Goal: Information Seeking & Learning: Learn about a topic

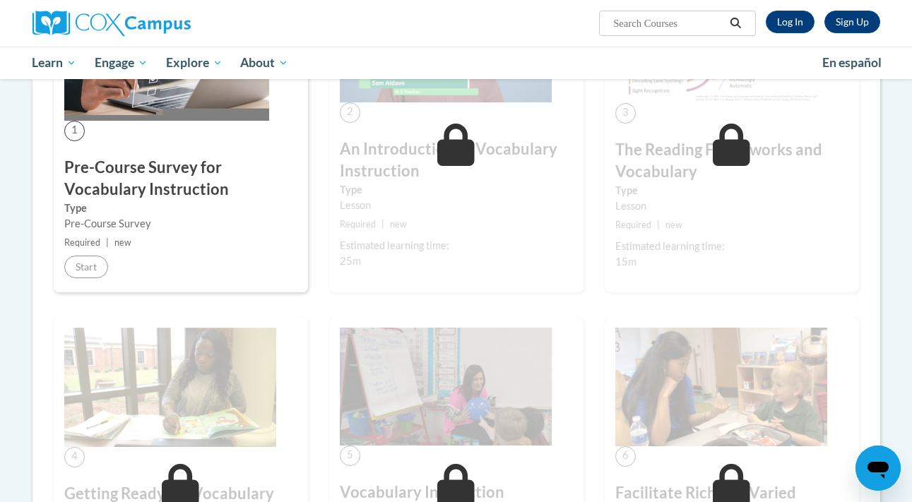
scroll to position [322, 0]
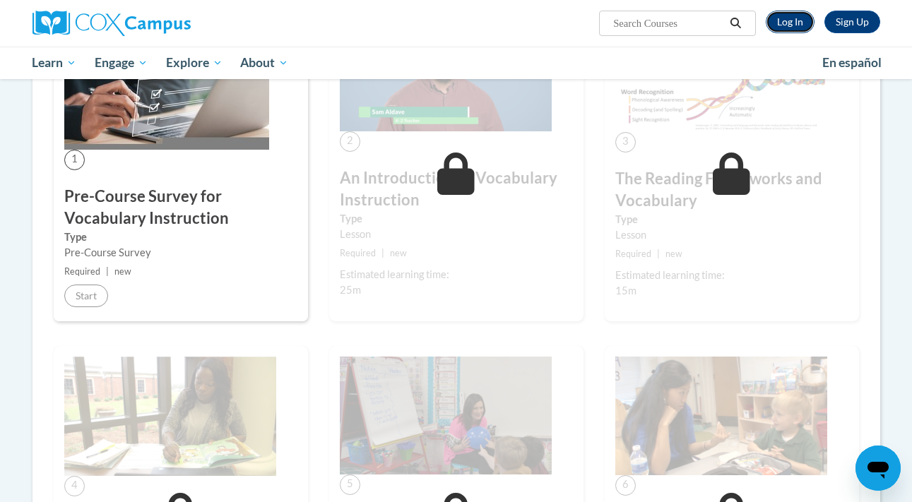
click at [789, 28] on link "Log In" at bounding box center [789, 22] width 49 height 23
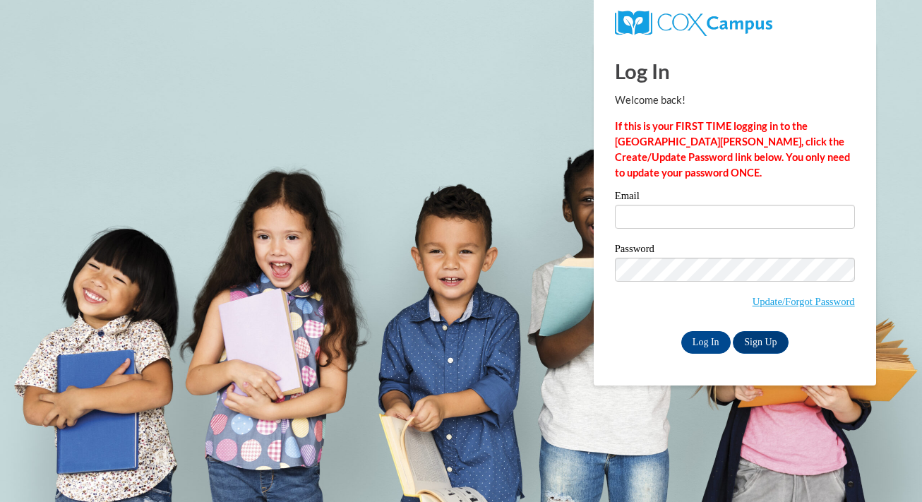
click at [699, 203] on label "Email" at bounding box center [735, 198] width 240 height 14
click at [699, 205] on input "Email" at bounding box center [735, 217] width 240 height 24
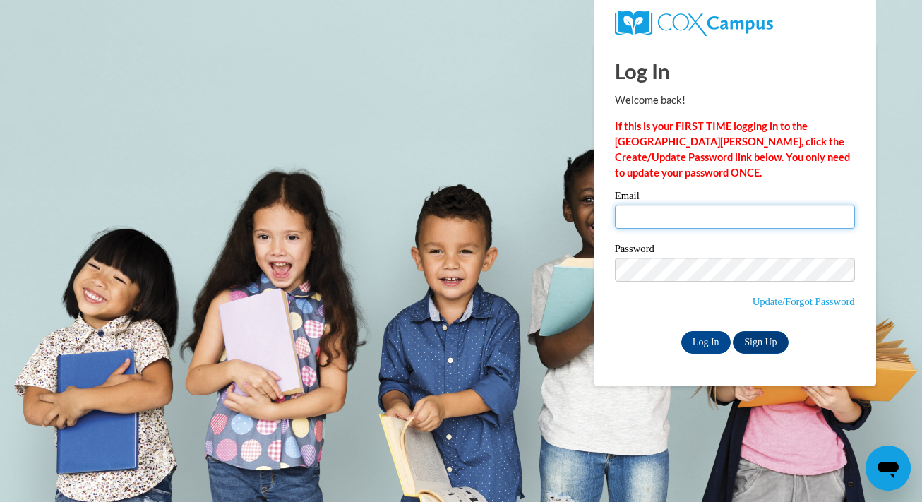
click at [631, 220] on input "Email" at bounding box center [735, 217] width 240 height 24
type input "[EMAIL_ADDRESS][DOMAIN_NAME]"
click at [703, 340] on input "Log In" at bounding box center [705, 342] width 49 height 23
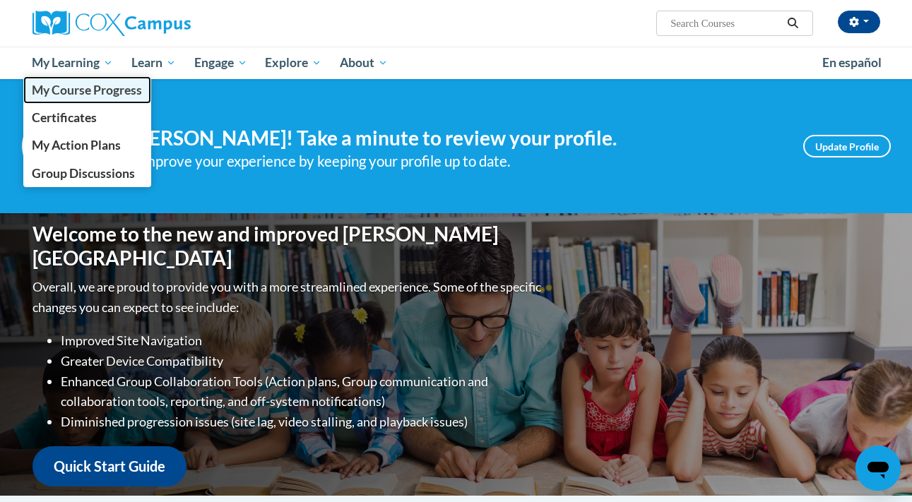
click at [64, 91] on span "My Course Progress" at bounding box center [87, 90] width 110 height 15
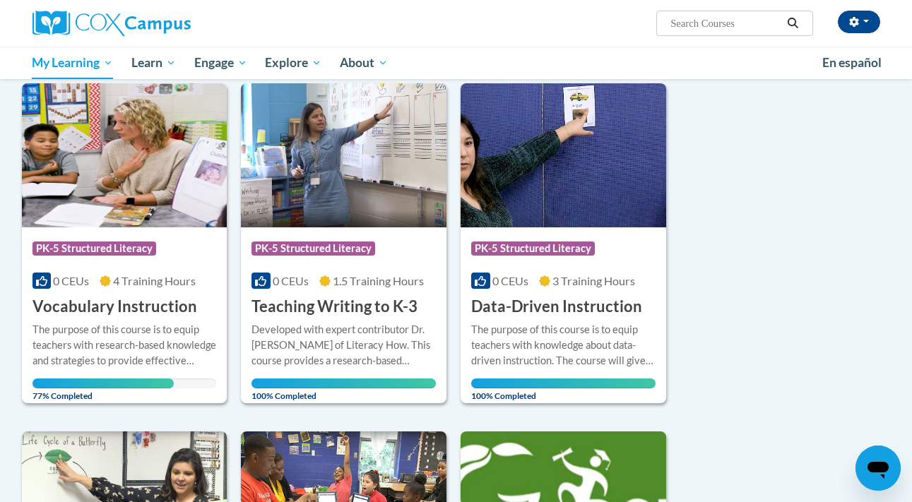
scroll to position [191, 0]
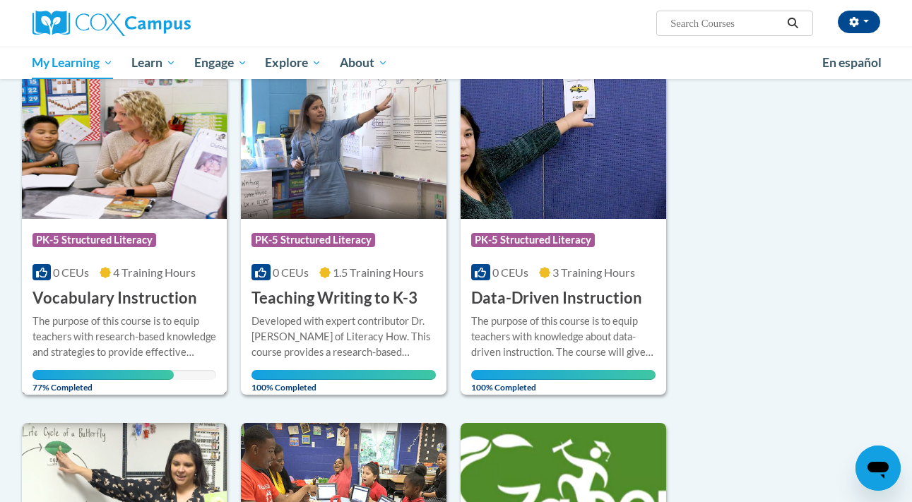
click at [92, 273] on div "0 CEUs 4 Training Hours" at bounding box center [124, 273] width 184 height 16
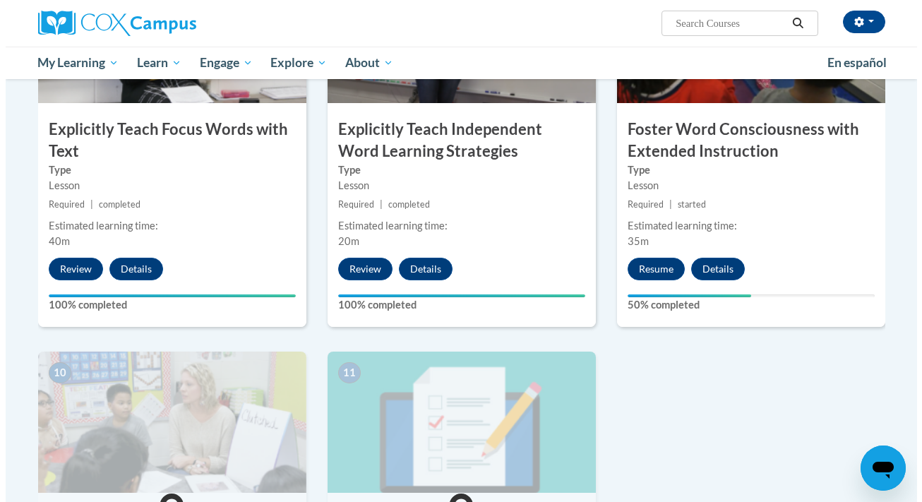
scroll to position [1184, 0]
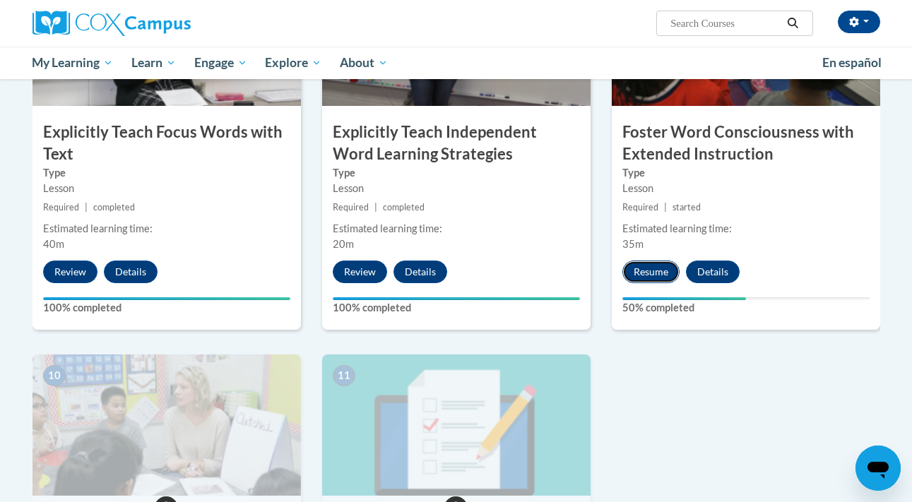
click at [656, 271] on button "Resume" at bounding box center [650, 272] width 57 height 23
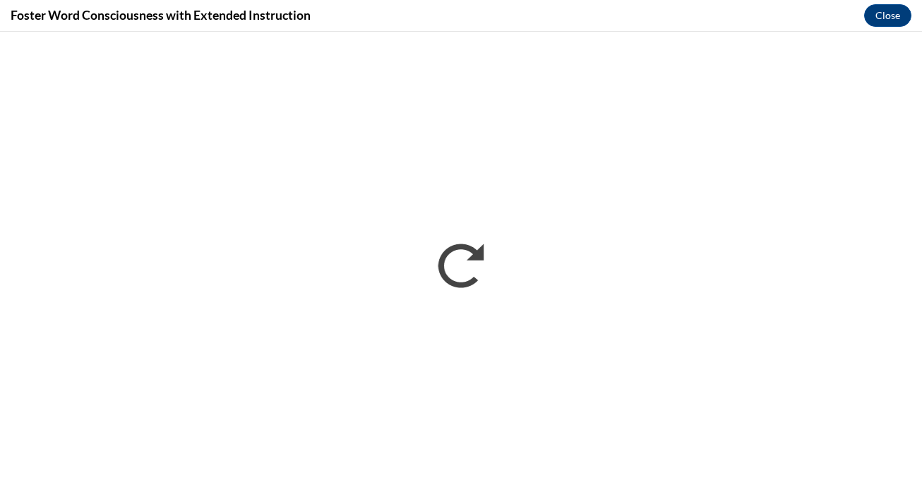
scroll to position [0, 0]
